Goal: Information Seeking & Learning: Learn about a topic

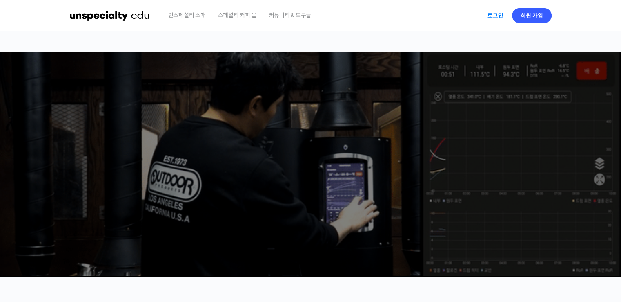
click at [495, 11] on link "로그인" at bounding box center [496, 15] width 26 height 19
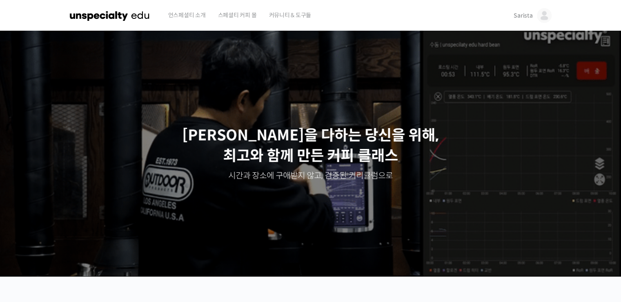
click at [520, 18] on span "Sarista" at bounding box center [523, 15] width 19 height 7
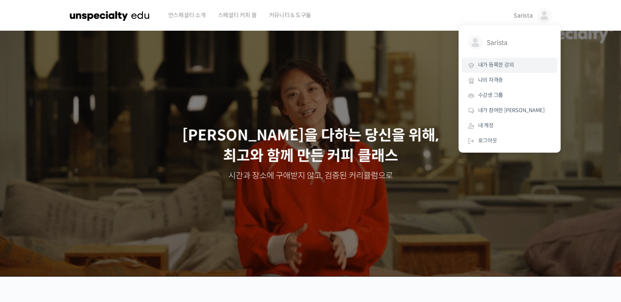
click at [498, 69] on link "내가 등록한 강의" at bounding box center [510, 65] width 96 height 15
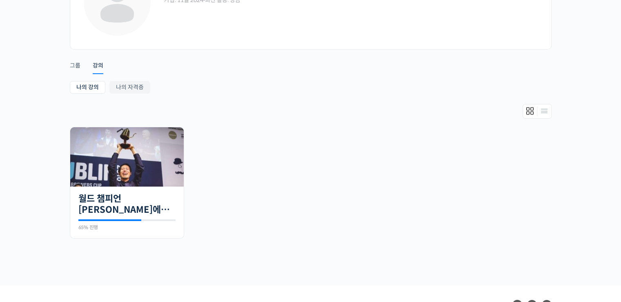
scroll to position [83, 0]
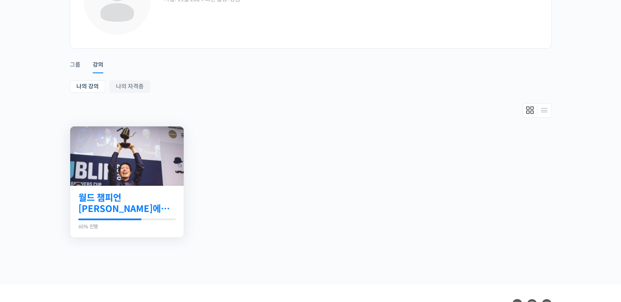
click at [140, 201] on link "월드 챔피언 [PERSON_NAME]에게 차근차근 배우는 [PERSON_NAME]의 기본기" at bounding box center [126, 203] width 97 height 22
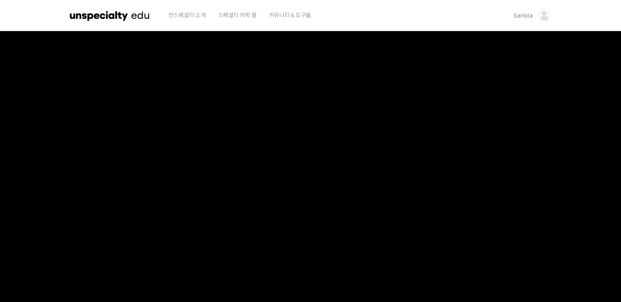
click at [522, 15] on span "Sarista" at bounding box center [523, 15] width 19 height 7
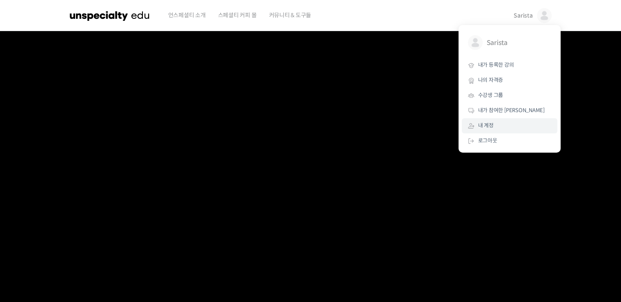
click at [485, 125] on span "내 계정" at bounding box center [486, 125] width 16 height 7
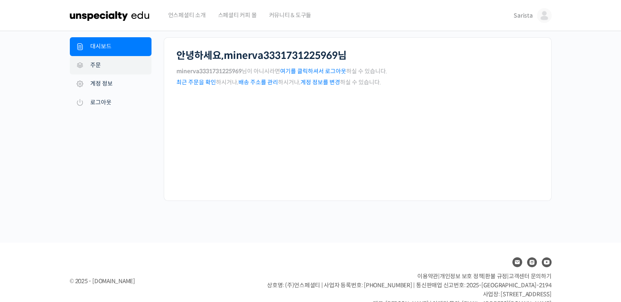
click at [126, 71] on link "주문" at bounding box center [111, 65] width 82 height 19
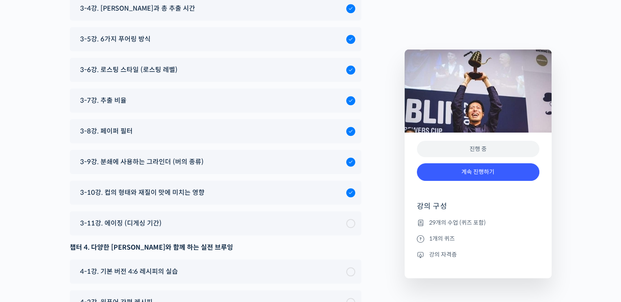
scroll to position [3955, 0]
click at [168, 217] on div "3-11강. 에이징 (디게싱 기간)" at bounding box center [211, 222] width 270 height 11
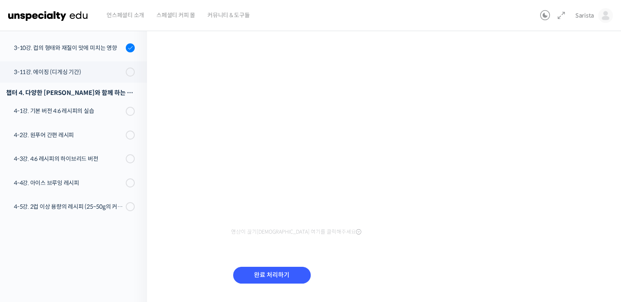
scroll to position [98, 0]
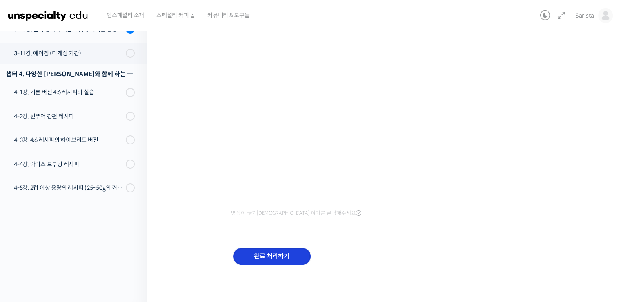
click at [261, 251] on input "완료 처리하기" at bounding box center [272, 256] width 78 height 17
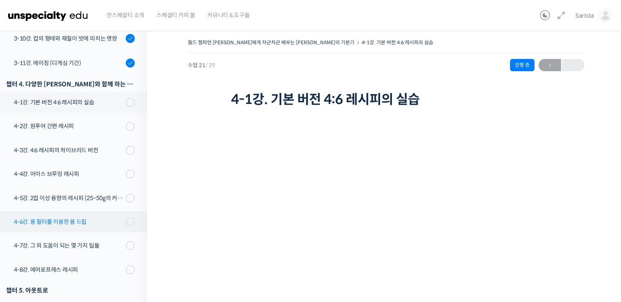
scroll to position [624, 0]
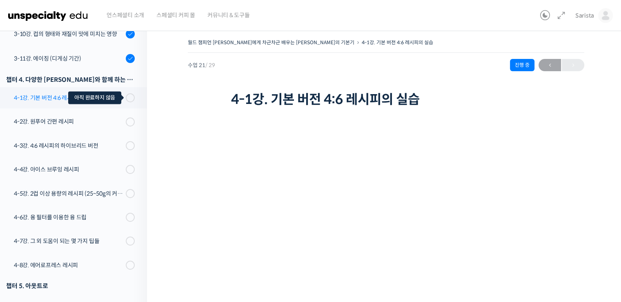
click at [130, 93] on span at bounding box center [132, 97] width 4 height 9
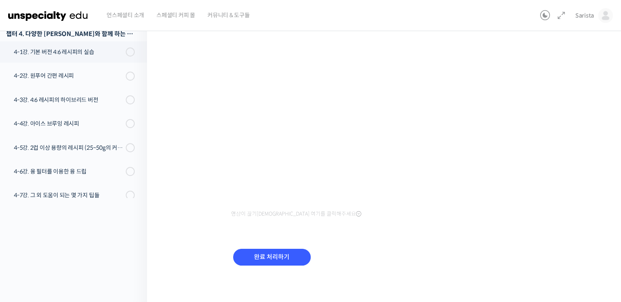
scroll to position [96, 0]
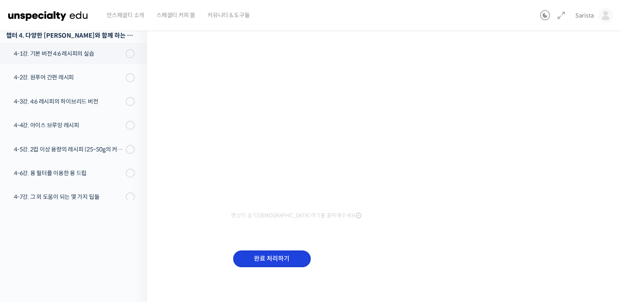
click at [269, 260] on input "완료 처리하기" at bounding box center [272, 258] width 78 height 17
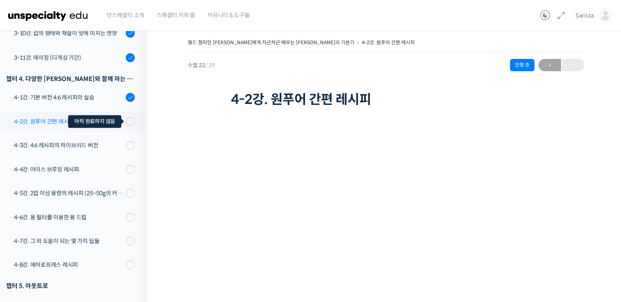
click at [126, 117] on span at bounding box center [128, 121] width 4 height 9
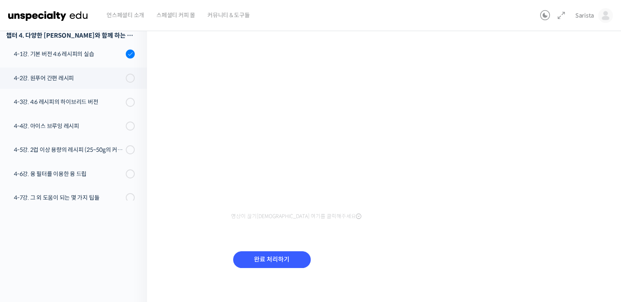
scroll to position [98, 0]
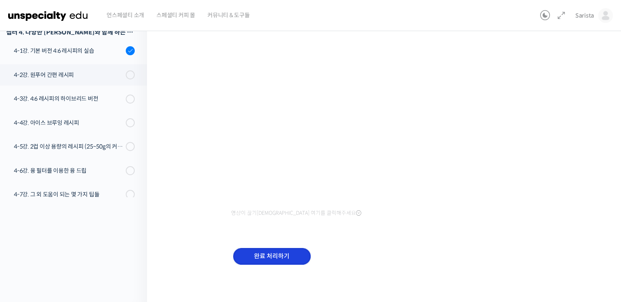
click at [271, 252] on input "완료 처리하기" at bounding box center [272, 256] width 78 height 17
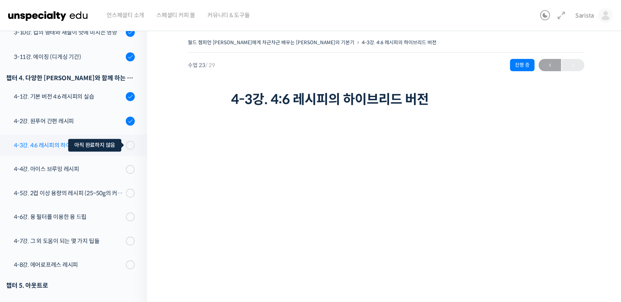
click at [126, 141] on span at bounding box center [128, 145] width 4 height 9
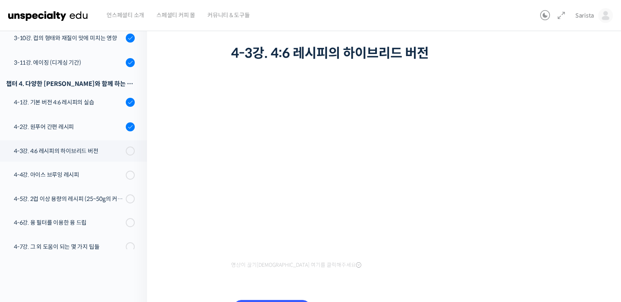
scroll to position [98, 0]
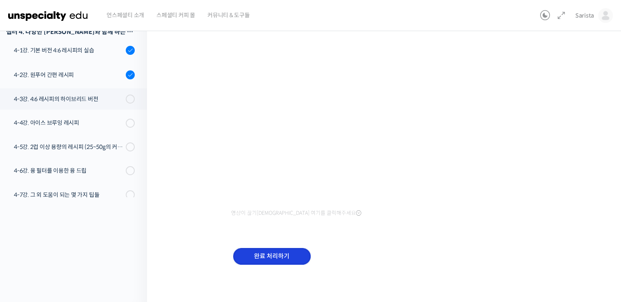
click at [257, 255] on input "완료 처리하기" at bounding box center [272, 256] width 78 height 17
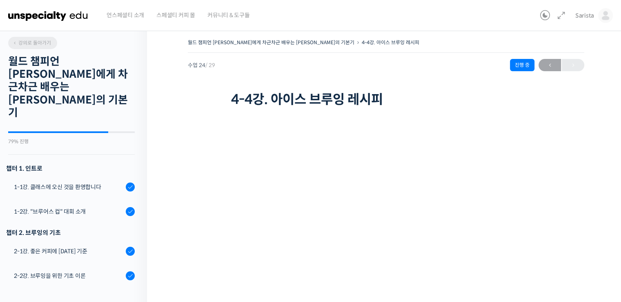
click at [44, 42] on span "강의로 돌아가기" at bounding box center [31, 43] width 39 height 6
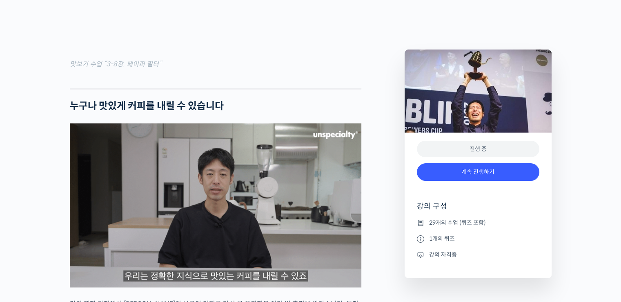
scroll to position [1261, 0]
